Goal: Information Seeking & Learning: Check status

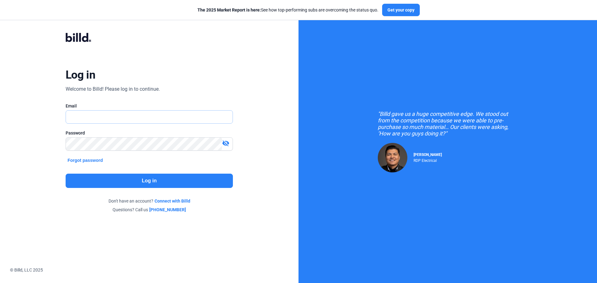
click at [84, 118] on input "text" at bounding box center [146, 117] width 160 height 13
type input "[EMAIL_ADDRESS][DOMAIN_NAME]"
click at [92, 181] on button "Log in" at bounding box center [149, 181] width 167 height 14
click at [111, 116] on input "text" at bounding box center [149, 117] width 167 height 13
type input "[EMAIL_ADDRESS][DOMAIN_NAME]"
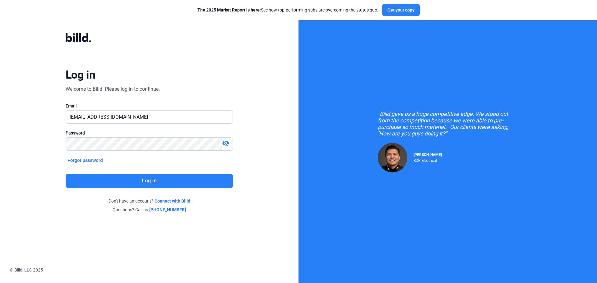
click at [114, 175] on button "Log in" at bounding box center [149, 181] width 167 height 14
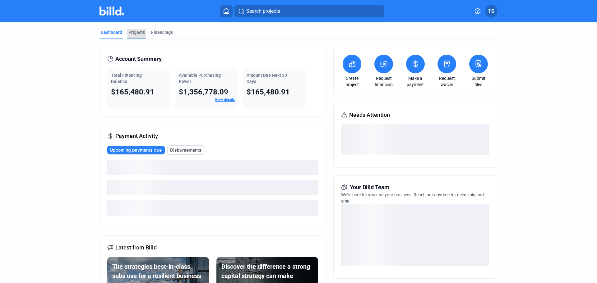
click at [136, 33] on div "Projects" at bounding box center [136, 32] width 16 height 6
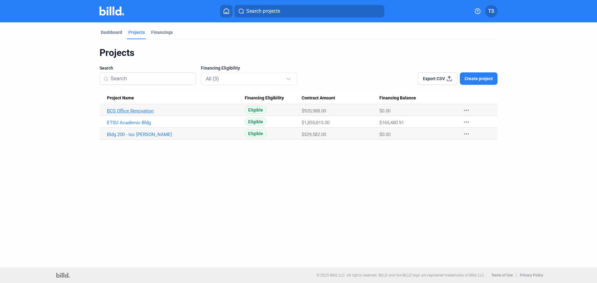
click at [115, 112] on link "BCS Office Renovation" at bounding box center [176, 111] width 138 height 6
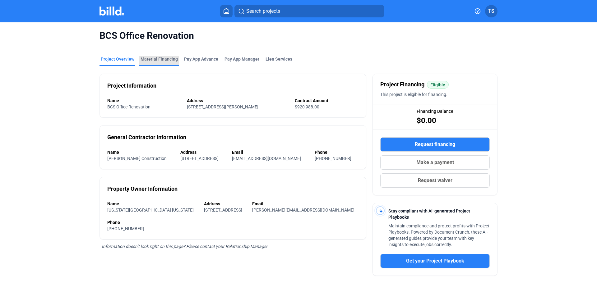
click at [158, 59] on div "Material Financing" at bounding box center [158, 59] width 37 height 6
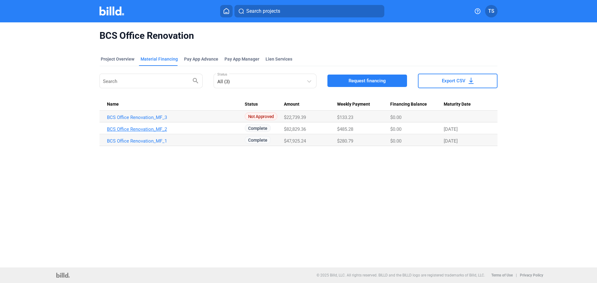
click at [152, 132] on link "BCS Office Renovation_MF_2" at bounding box center [176, 129] width 138 height 6
click at [150, 140] on link "BCS Office Renovation_MF_1" at bounding box center [176, 141] width 138 height 6
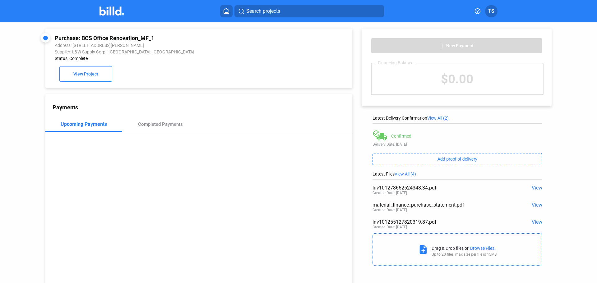
click at [531, 189] on span "View" at bounding box center [536, 188] width 11 height 6
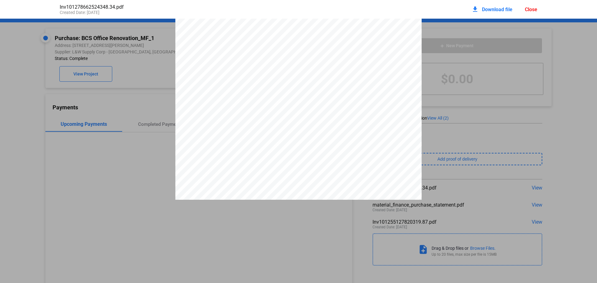
scroll to position [470, 0]
click at [282, 210] on pdf-viewer at bounding box center [298, 132] width 597 height 227
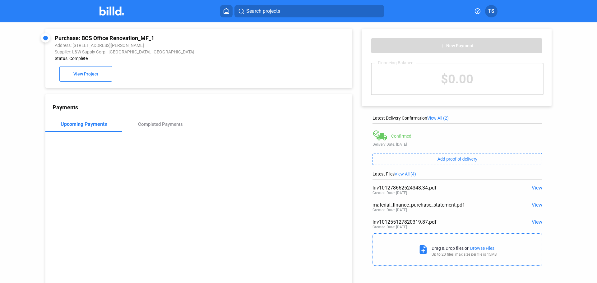
click at [531, 224] on span "View" at bounding box center [536, 222] width 11 height 6
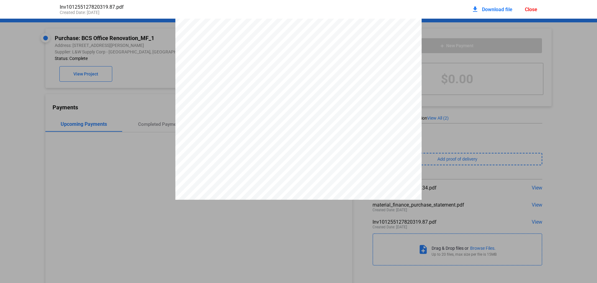
scroll to position [145, 0]
click at [238, 192] on div at bounding box center [298, 39] width 246 height 321
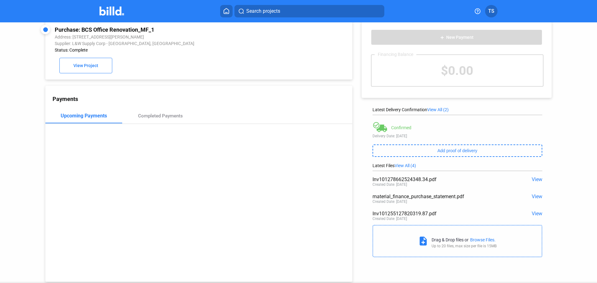
scroll to position [0, 0]
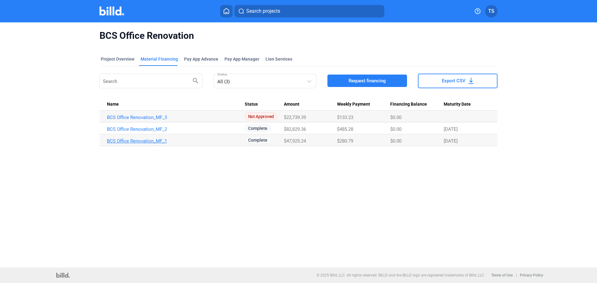
click at [149, 141] on link "BCS Office Renovation_MF_1" at bounding box center [176, 141] width 138 height 6
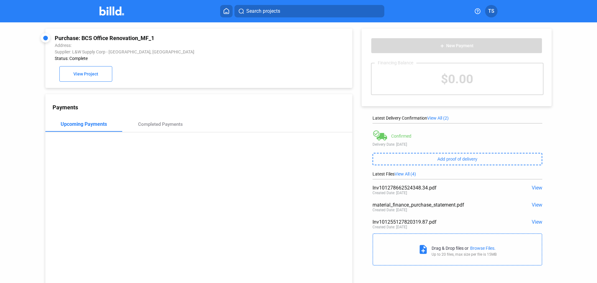
scroll to position [24, 0]
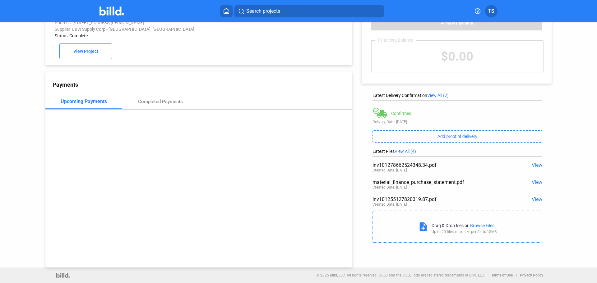
click at [402, 149] on span "View All (4)" at bounding box center [404, 151] width 21 height 5
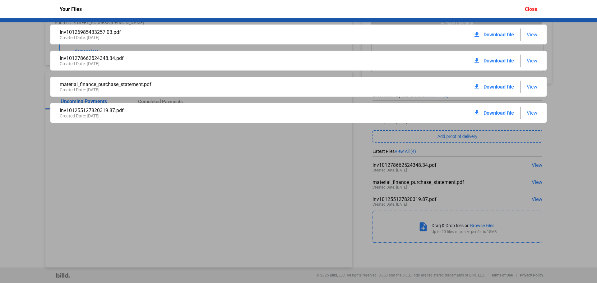
click at [536, 60] on span "View" at bounding box center [531, 61] width 11 height 6
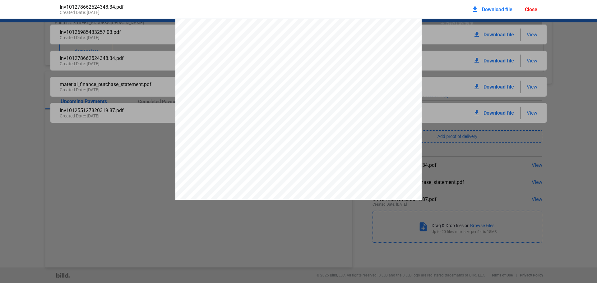
scroll to position [3, 0]
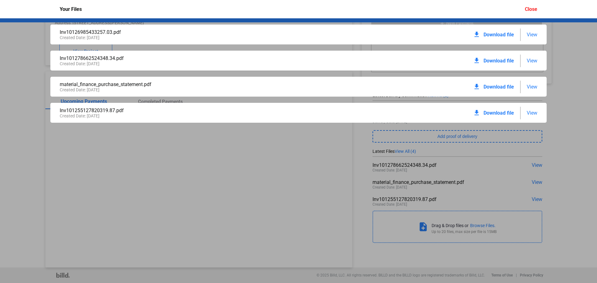
click at [533, 35] on span "View" at bounding box center [531, 35] width 11 height 6
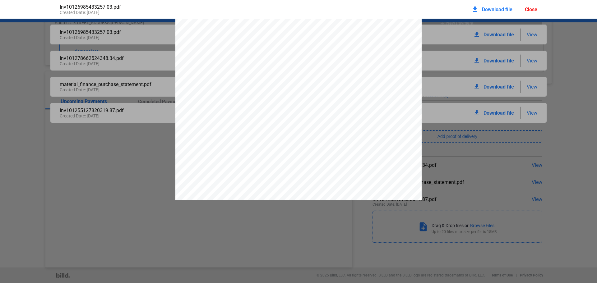
click at [254, 86] on div at bounding box center [298, 176] width 246 height 321
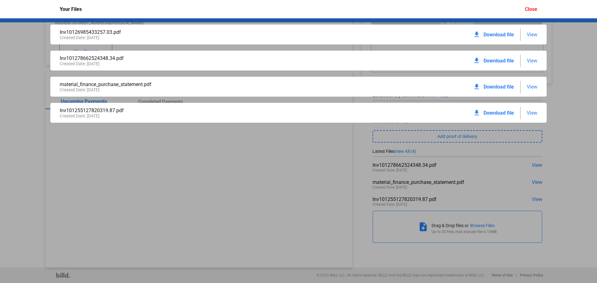
drag, startPoint x: 234, startPoint y: 163, endPoint x: 198, endPoint y: 159, distance: 35.9
click at [198, 159] on div "Inv10126985433257.03.pdf Created Date: 03 / 06 / 2025 download Download file Vi…" at bounding box center [298, 150] width 597 height 265
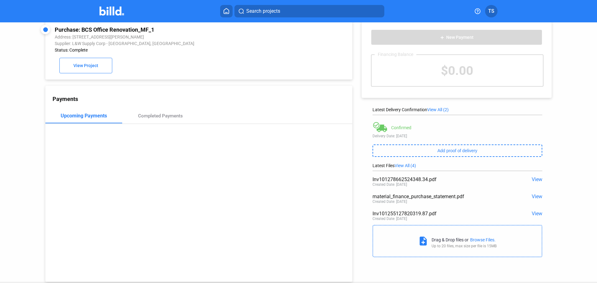
scroll to position [0, 0]
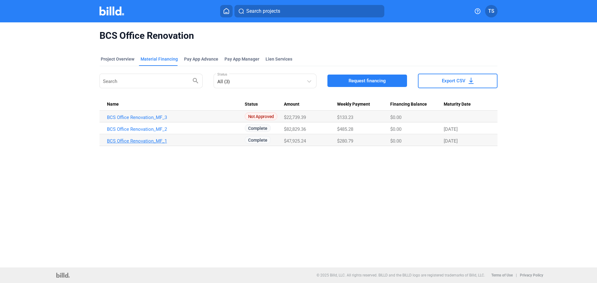
click at [139, 141] on link "BCS Office Renovation_MF_1" at bounding box center [176, 141] width 138 height 6
